Goal: Obtain resource: Obtain resource

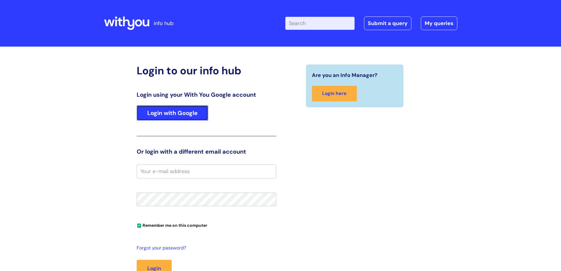
click at [193, 113] on link "Login with Google" at bounding box center [173, 112] width 72 height 15
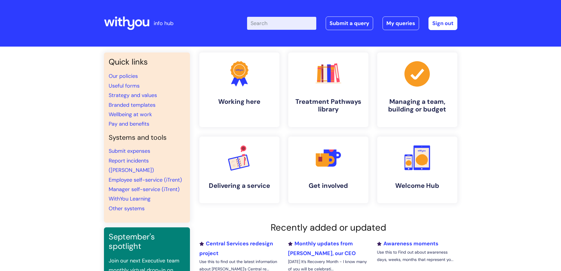
click at [270, 24] on input "Enter your search term here..." at bounding box center [281, 23] width 69 height 13
type input "useful form"
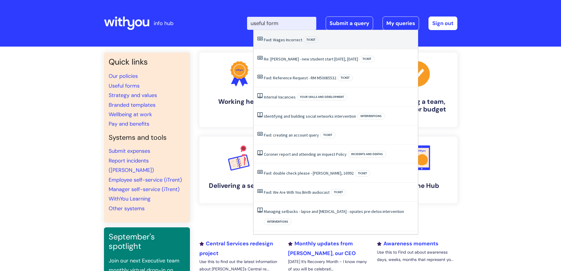
click at [275, 35] on li "Fwd: Wages Incorrect Ticket" at bounding box center [336, 39] width 164 height 19
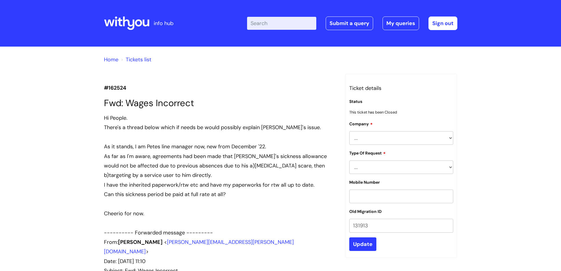
click at [265, 24] on input "Enter your search term here..." at bounding box center [281, 23] width 69 height 13
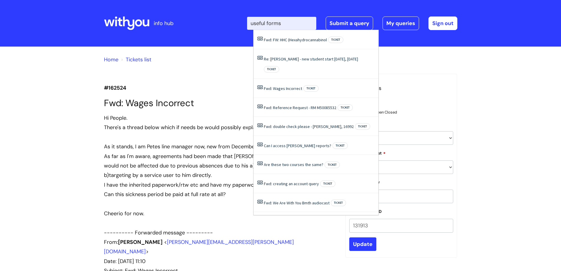
type input "useful forms"
click button "Search" at bounding box center [0, 0] width 0 height 0
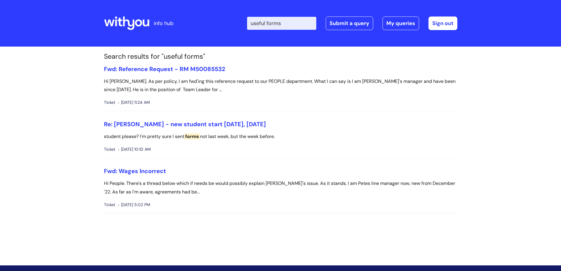
click at [126, 21] on icon at bounding box center [128, 23] width 11 height 14
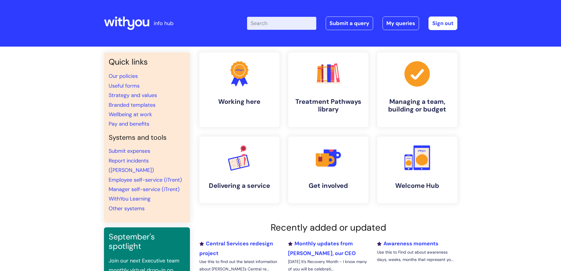
click at [259, 20] on input "Enter your search term here..." at bounding box center [281, 23] width 69 height 13
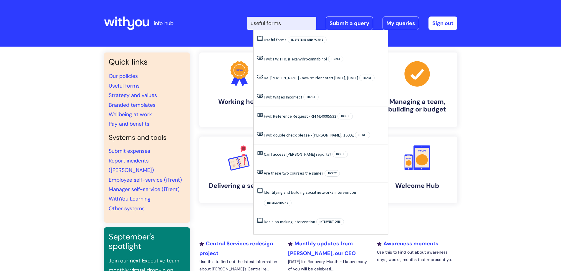
type input "useful forms"
click button "Search" at bounding box center [0, 0] width 0 height 0
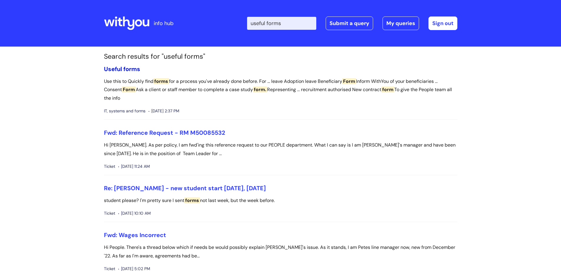
click at [126, 68] on span "forms" at bounding box center [131, 69] width 17 height 8
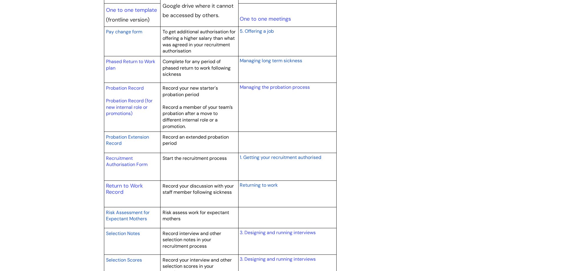
scroll to position [782, 0]
click at [123, 158] on link "Recruitment Authorisation Form" at bounding box center [127, 161] width 42 height 13
